Goal: Task Accomplishment & Management: Manage account settings

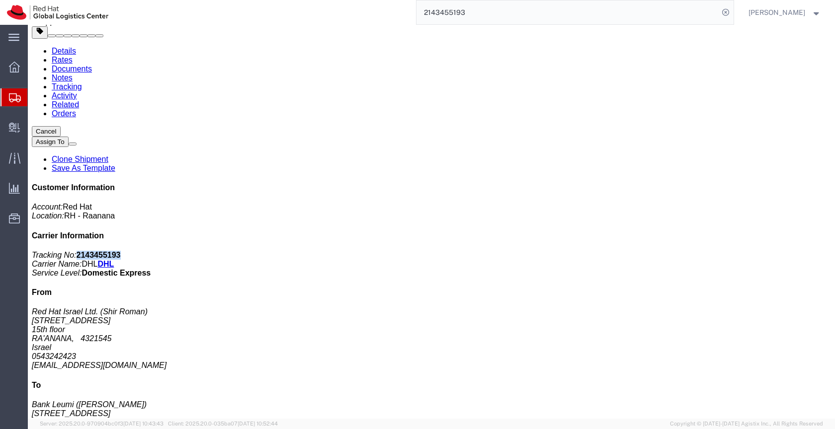
scroll to position [35, 0]
click at [476, 15] on input "2143455193" at bounding box center [567, 12] width 302 height 24
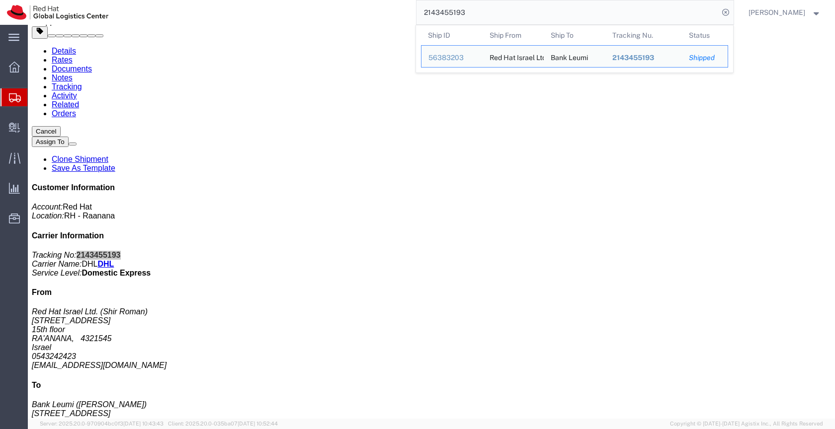
click at [476, 15] on input "2143455193" at bounding box center [567, 12] width 302 height 24
paste input "393684795688"
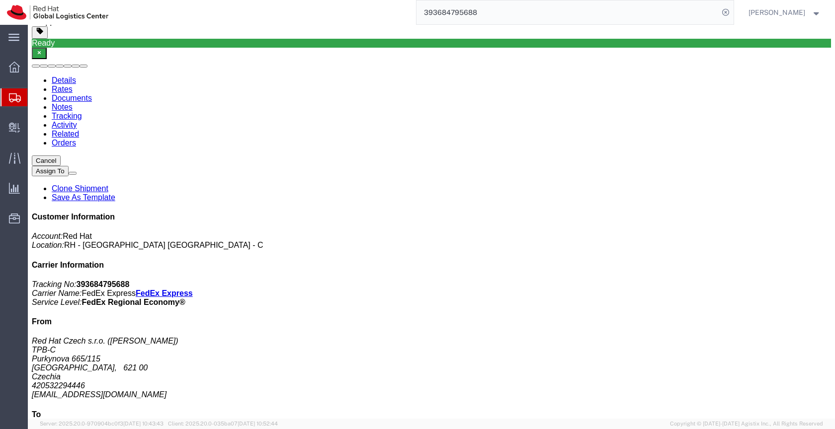
click b "393684795688"
copy b "393684795688"
click at [487, 14] on input "393684795688" at bounding box center [567, 12] width 302 height 24
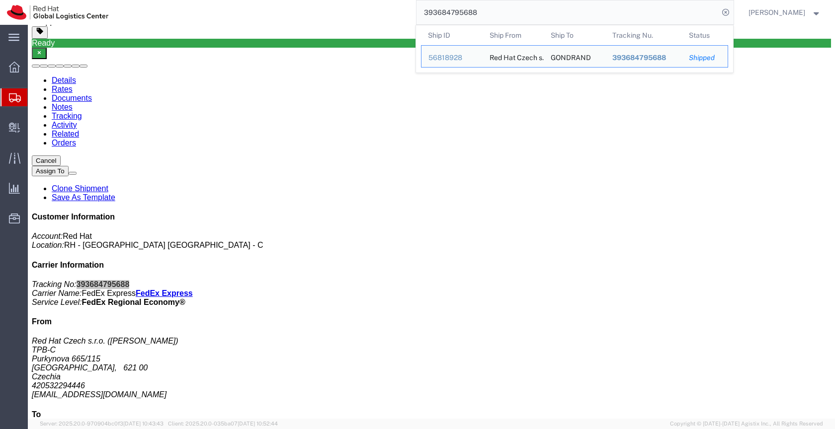
click at [487, 14] on input "393684795688" at bounding box center [567, 12] width 302 height 24
paste input "824989725"
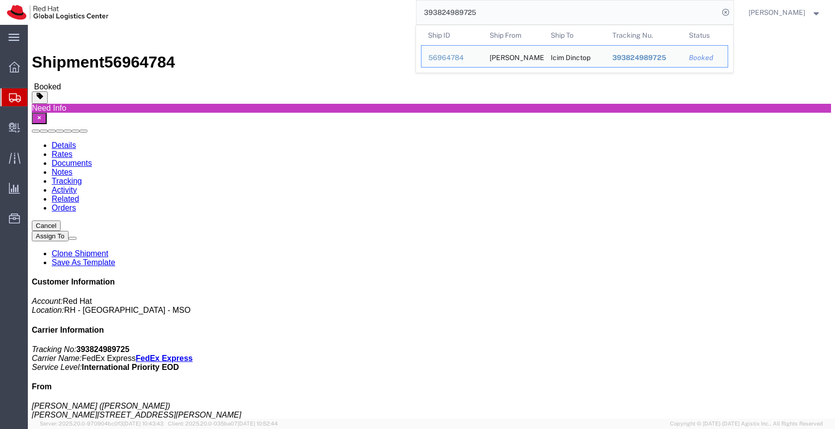
click at [492, 13] on input "393824989725" at bounding box center [567, 12] width 302 height 24
paste input "56964033"
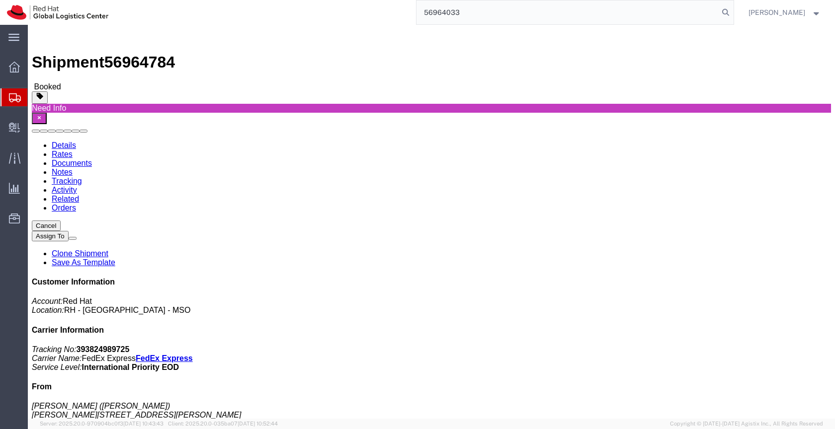
type input "56964033"
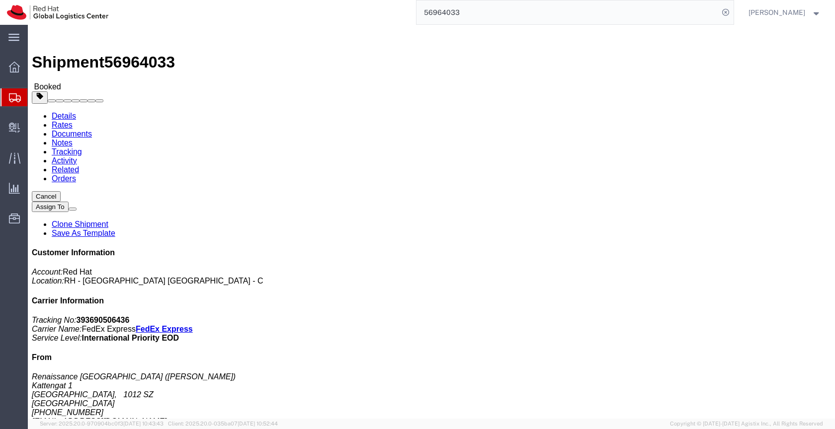
click span "button"
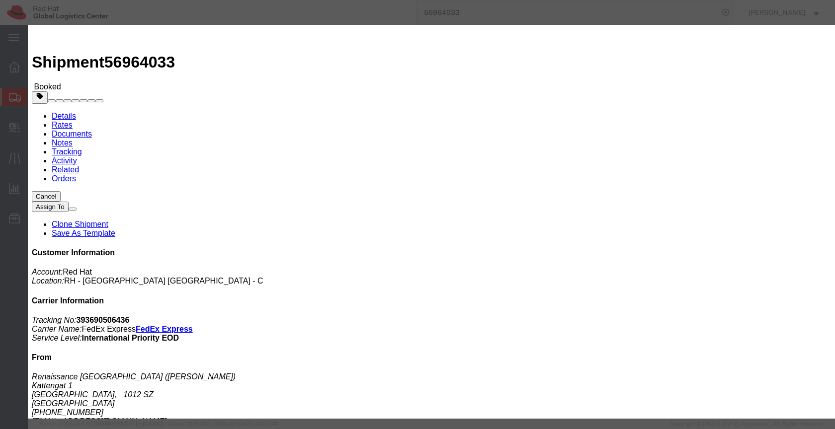
click icon
click div "[DATE] 4:00 PM"
click button "Apply"
click div "[DATE] 5:00 PM"
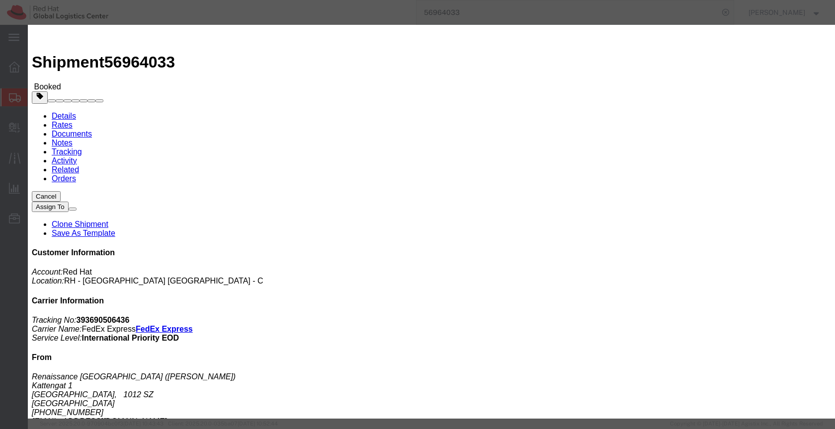
type input "4:00 PM"
click button "Apply"
click button "Save"
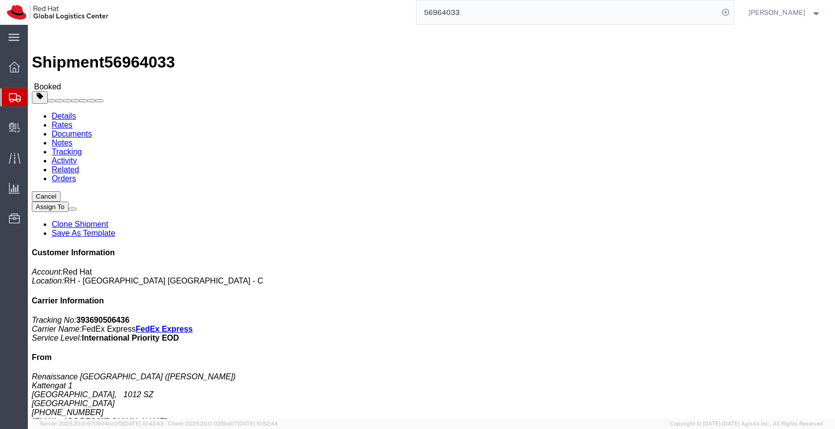
click icon "button"
click link "Schedule pickup request"
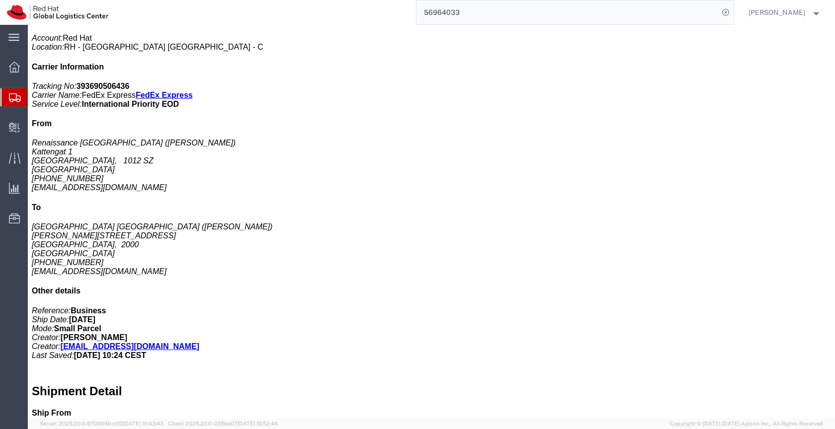
scroll to position [196, 0]
